Goal: Transaction & Acquisition: Subscribe to service/newsletter

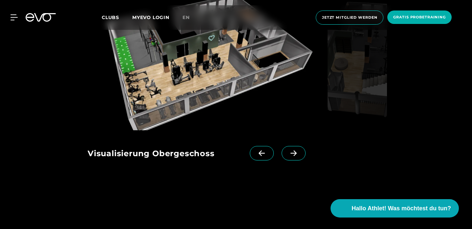
scroll to position [883, 0]
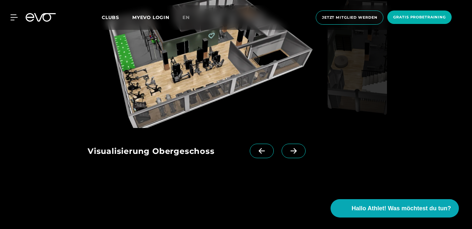
click at [298, 154] on icon at bounding box center [293, 151] width 11 height 6
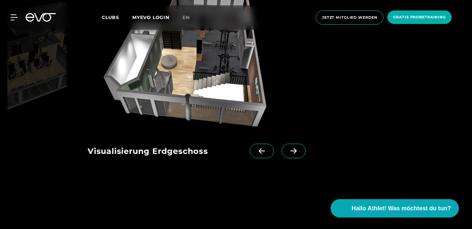
click at [298, 154] on icon at bounding box center [293, 151] width 11 height 6
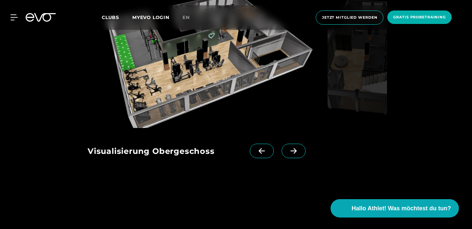
click at [298, 154] on icon at bounding box center [293, 151] width 11 height 6
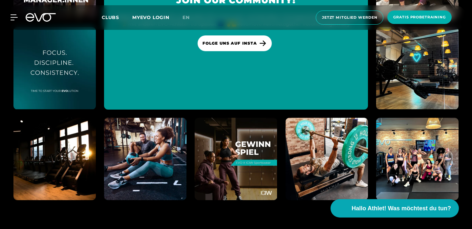
scroll to position [1777, 0]
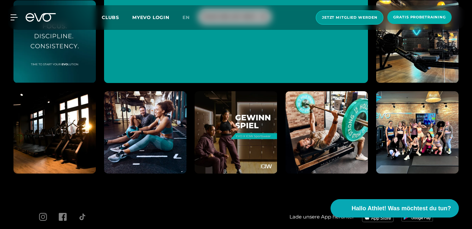
click at [362, 19] on span "Jetzt Mitglied werden" at bounding box center [349, 18] width 55 height 6
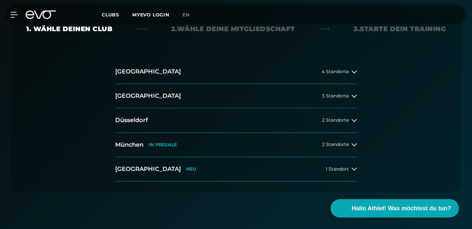
scroll to position [169, 0]
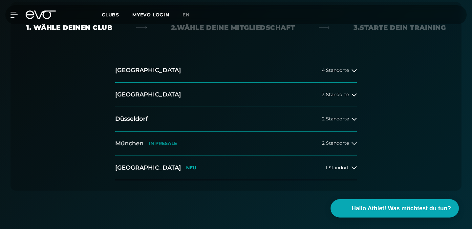
click at [132, 139] on h2 "München" at bounding box center [129, 143] width 28 height 8
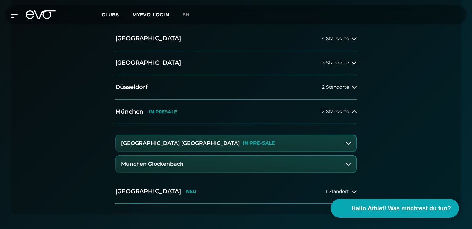
scroll to position [202, 0]
click at [142, 140] on h3 "[GEOGRAPHIC_DATA] [GEOGRAPHIC_DATA]" at bounding box center [180, 143] width 119 height 6
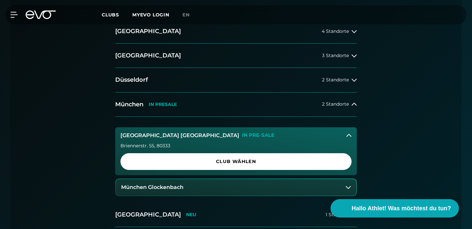
scroll to position [209, 0]
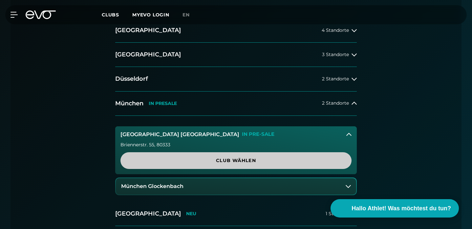
click at [138, 157] on span "Club wählen" at bounding box center [235, 160] width 215 height 7
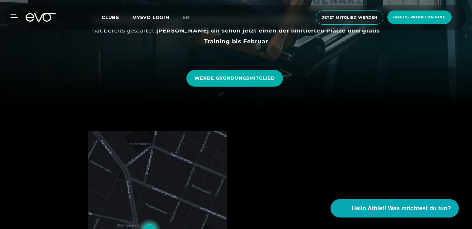
scroll to position [119, 0]
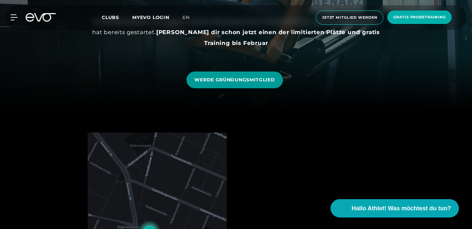
click at [200, 81] on span "WERDE GRÜNDUNGSMITGLIED" at bounding box center [234, 79] width 80 height 7
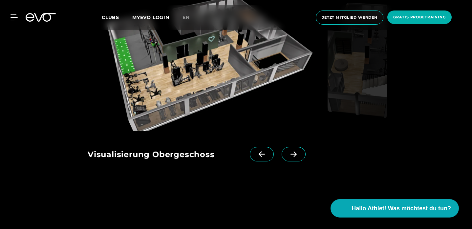
scroll to position [881, 0]
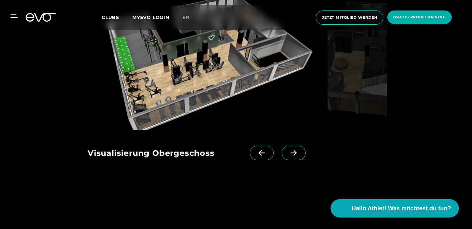
click at [297, 156] on icon at bounding box center [293, 153] width 11 height 6
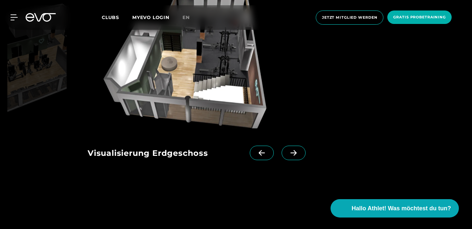
click at [305, 160] on span at bounding box center [294, 153] width 24 height 14
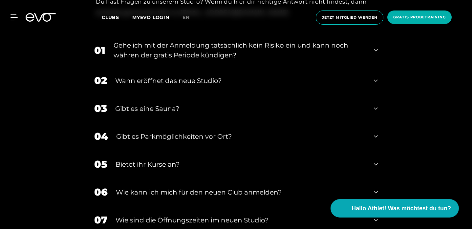
scroll to position [1302, 0]
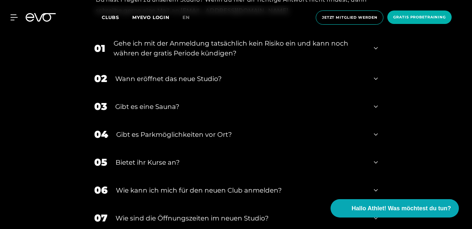
click at [115, 112] on div "Gibt es eine Sauna?" at bounding box center [240, 107] width 250 height 10
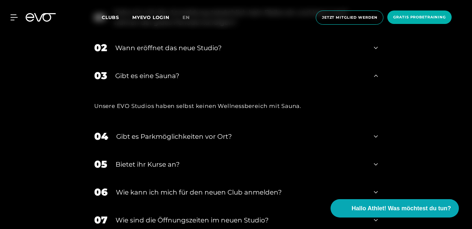
scroll to position [1330, 0]
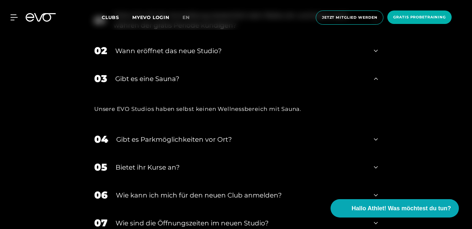
click at [115, 56] on div "Wann eröffnet das neue Studio?" at bounding box center [240, 51] width 250 height 10
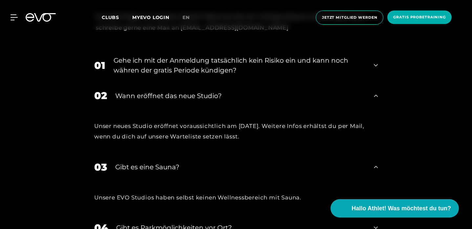
scroll to position [1285, 0]
click at [114, 72] on div "Gehe ich mit der Anmeldung tatsächlich kein Risiko ein und kann noch währen der…" at bounding box center [240, 65] width 252 height 20
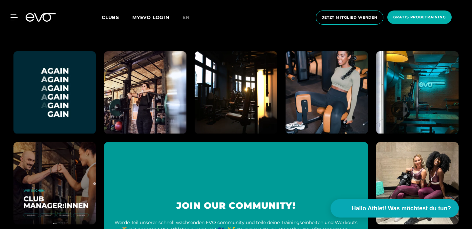
scroll to position [1674, 0]
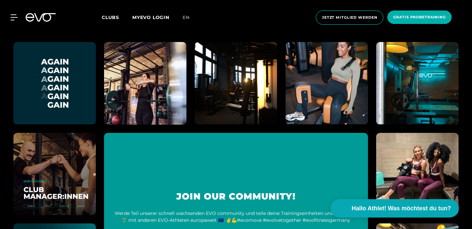
click at [156, 84] on img at bounding box center [145, 83] width 91 height 91
